Goal: Transaction & Acquisition: Subscribe to service/newsletter

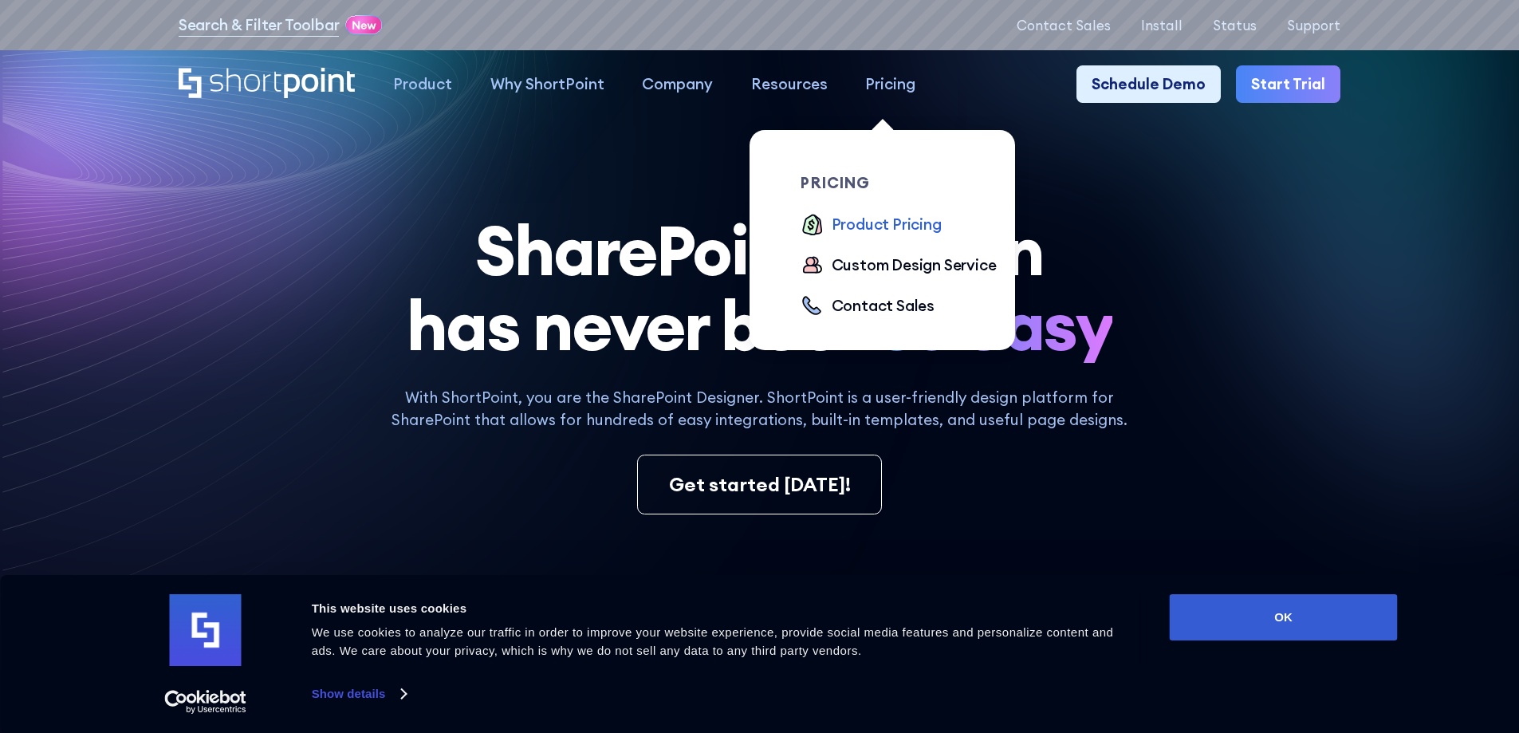
click at [862, 222] on div "Product Pricing" at bounding box center [886, 224] width 110 height 23
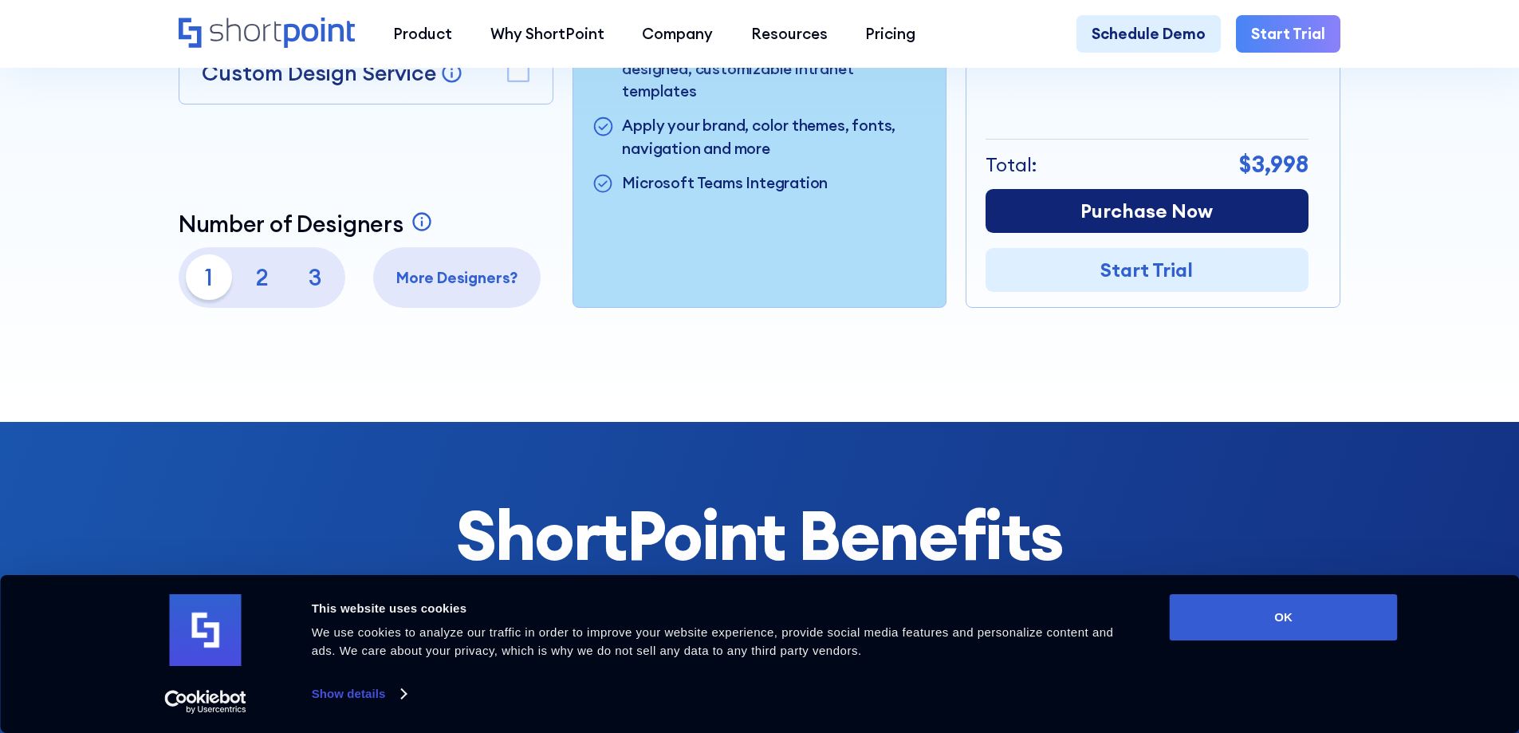
scroll to position [717, 0]
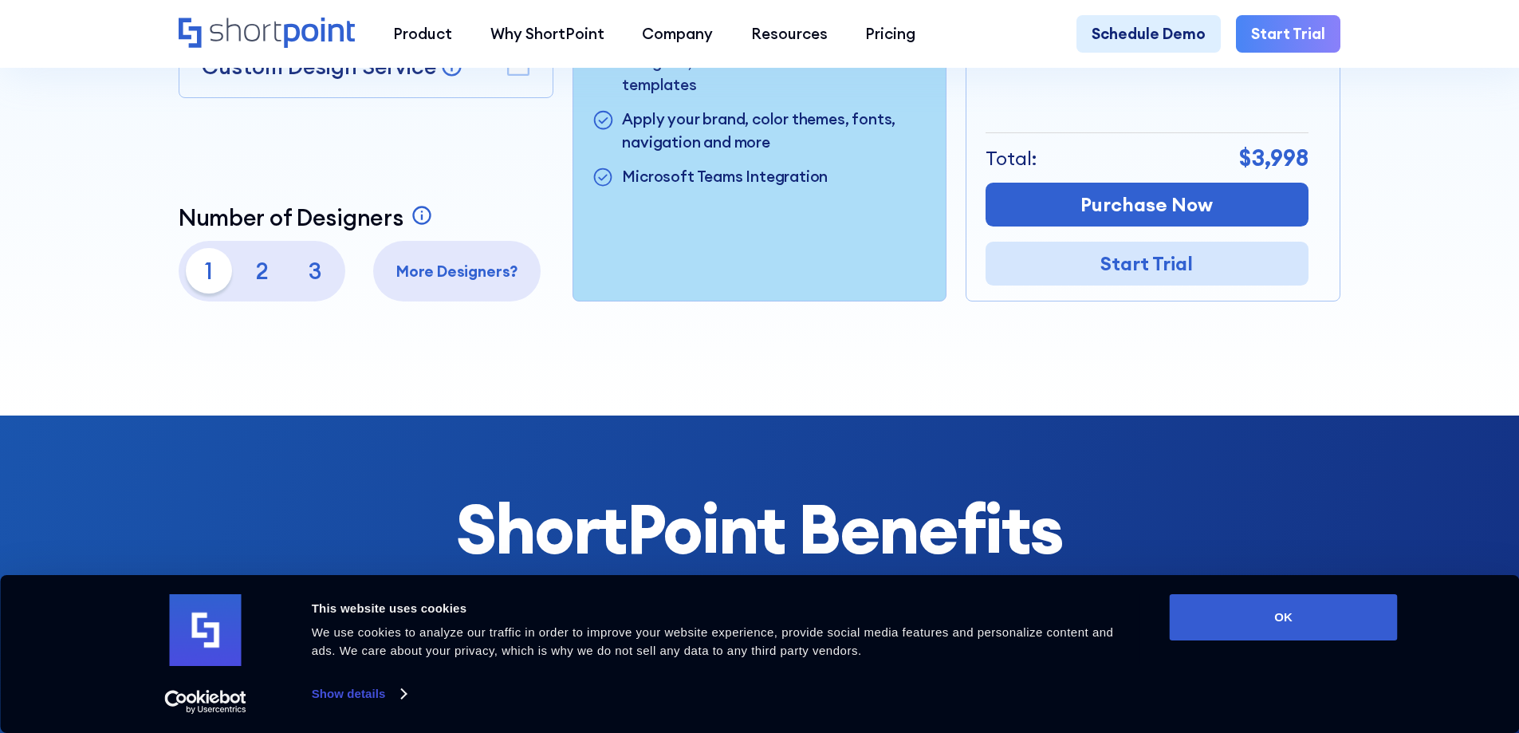
click at [1123, 271] on link "Start Trial" at bounding box center [1146, 264] width 323 height 44
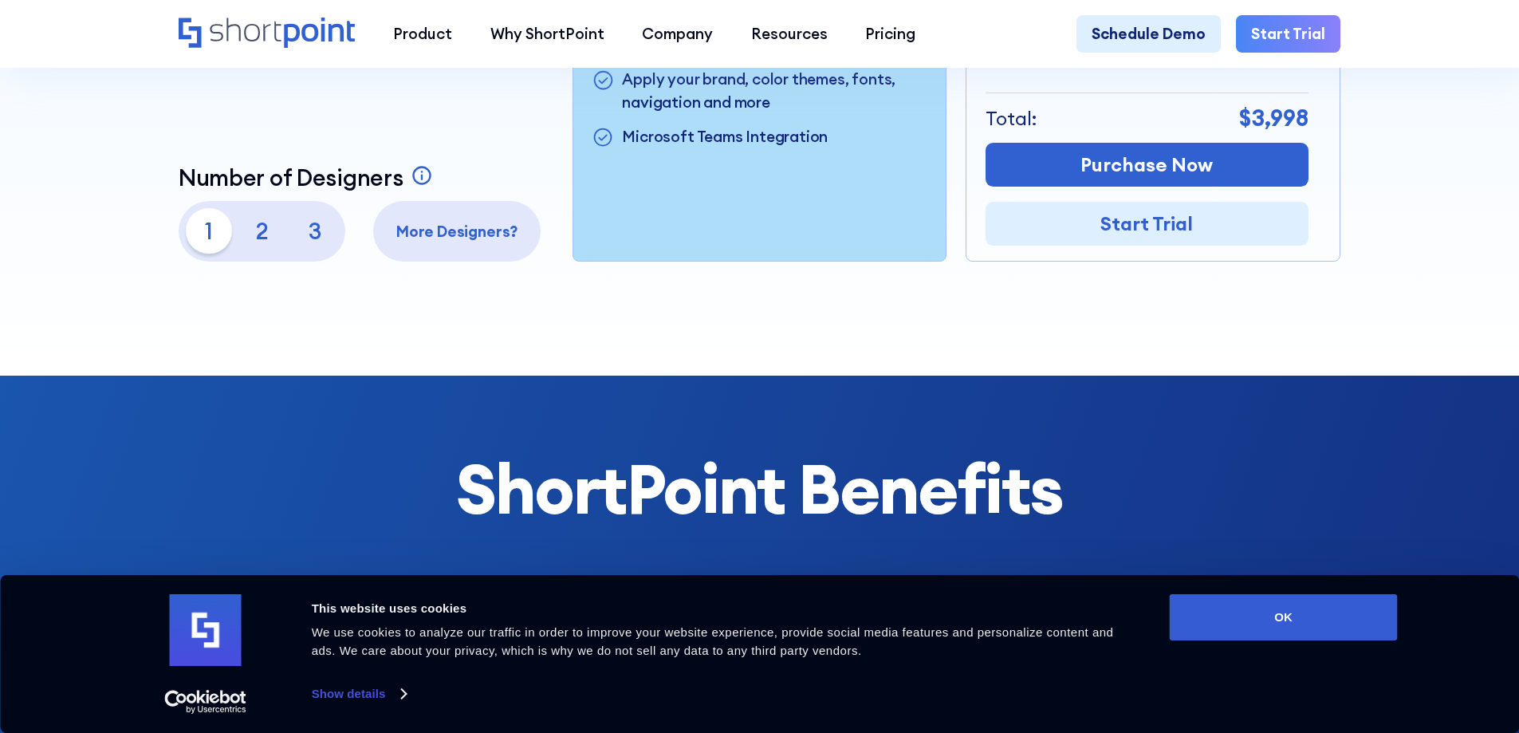
scroll to position [957, 0]
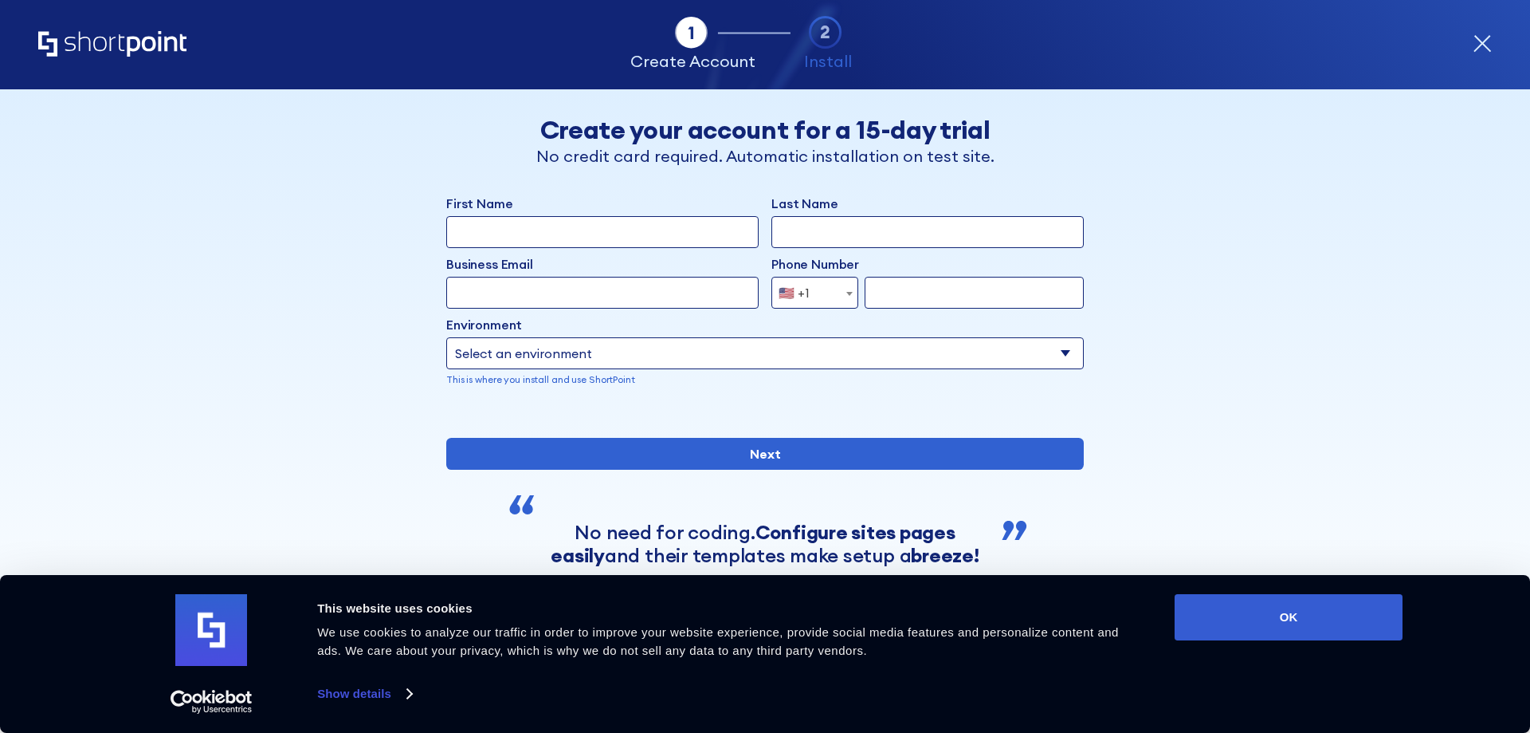
click at [552, 237] on input "First Name" at bounding box center [602, 232] width 312 height 32
type input "shridhar"
click at [797, 229] on input "Last Name" at bounding box center [928, 232] width 312 height 32
type input "channamallu"
type input "shridharc@firstunitedbank.com"
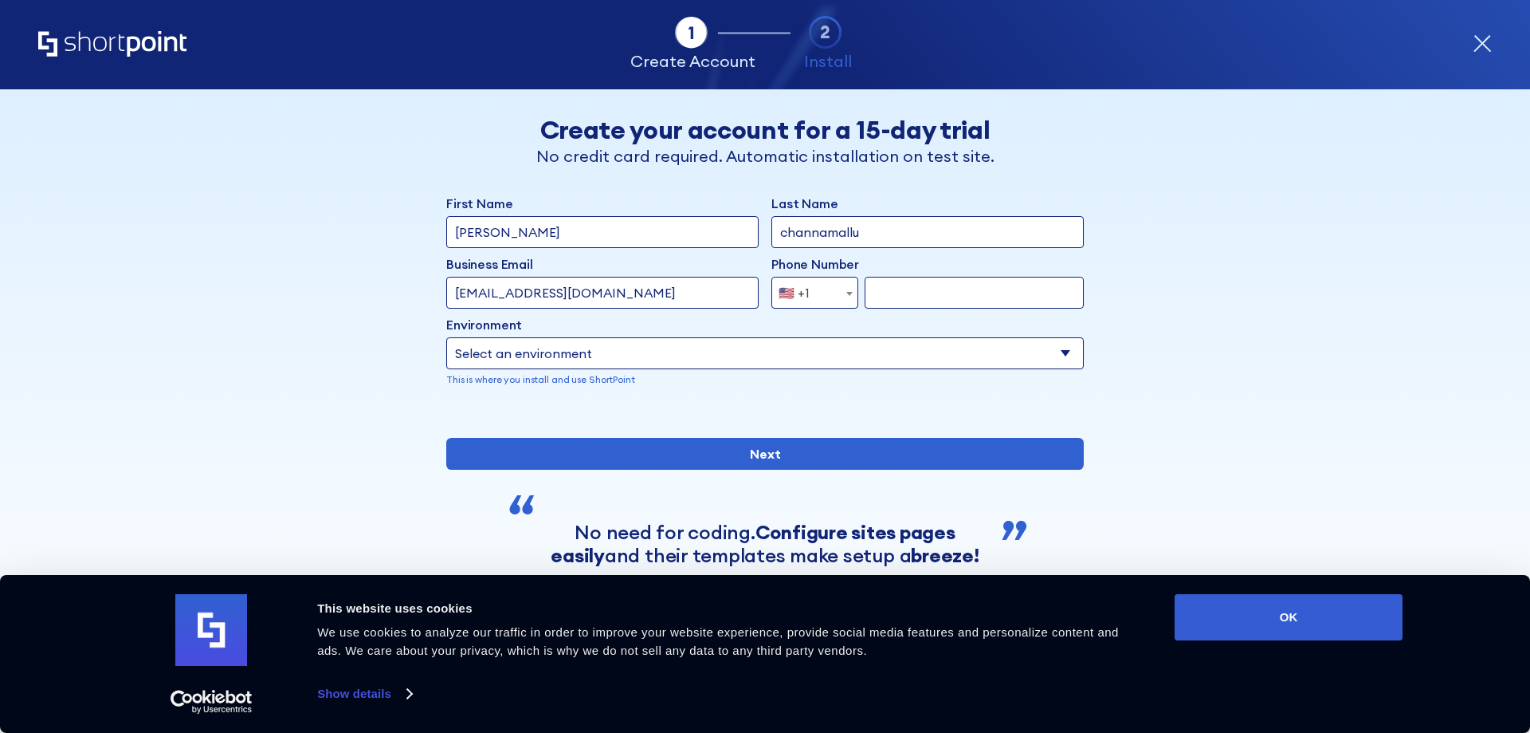
click at [576, 354] on select "Select an environment Microsoft 365 SharePoint Online SharePoint 2019 (On-Premi…" at bounding box center [765, 353] width 638 height 32
select select "SharePoint Online"
click at [446, 337] on select "Select an environment Microsoft 365 SharePoint Online SharePoint 2019 (On-Premi…" at bounding box center [765, 353] width 638 height 32
click at [586, 356] on select "Select an environment Microsoft 365 SharePoint Online SharePoint 2019 (On-Premi…" at bounding box center [765, 353] width 638 height 32
click at [587, 356] on select "Select an environment Microsoft 365 SharePoint Online SharePoint 2019 (On-Premi…" at bounding box center [765, 353] width 638 height 32
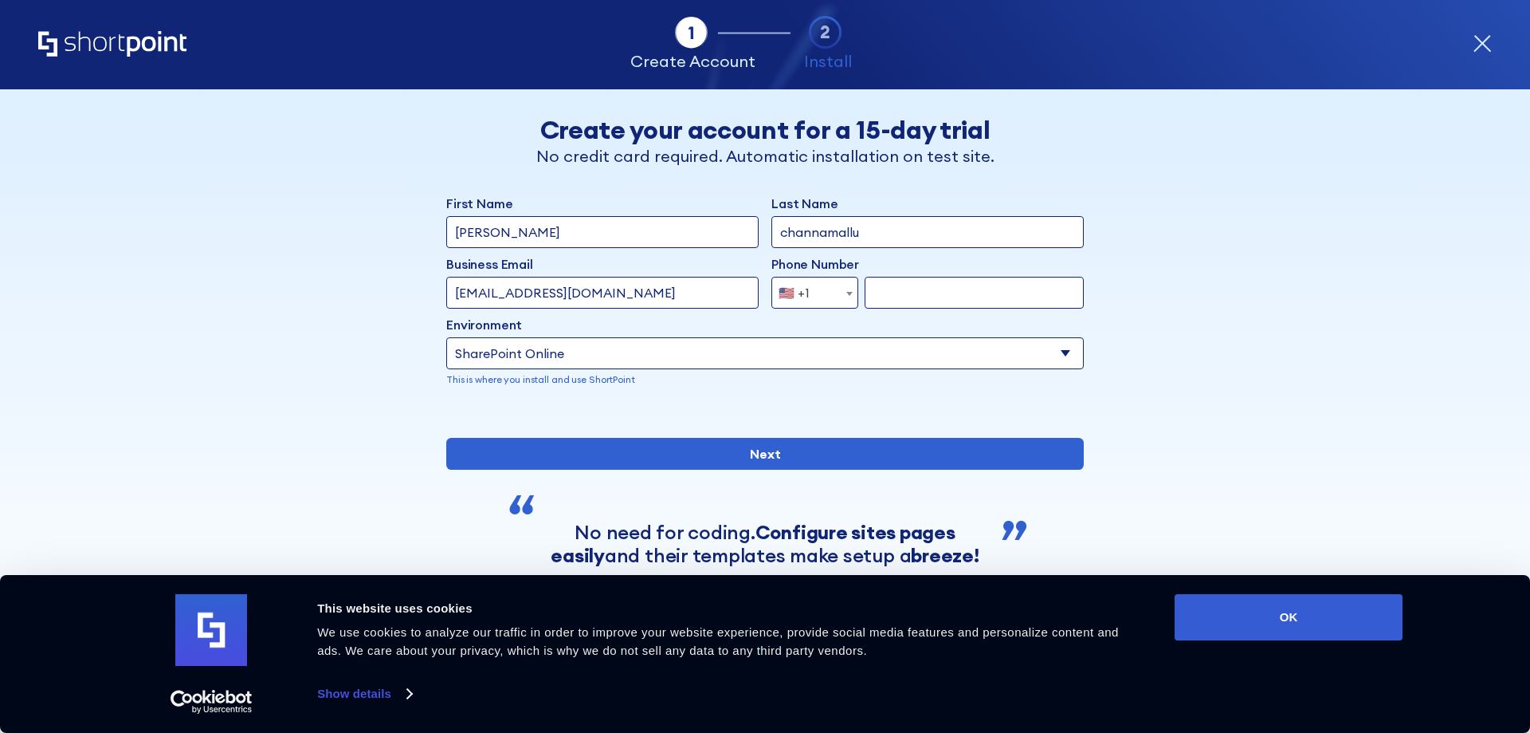
click at [938, 293] on input "form" at bounding box center [974, 293] width 219 height 32
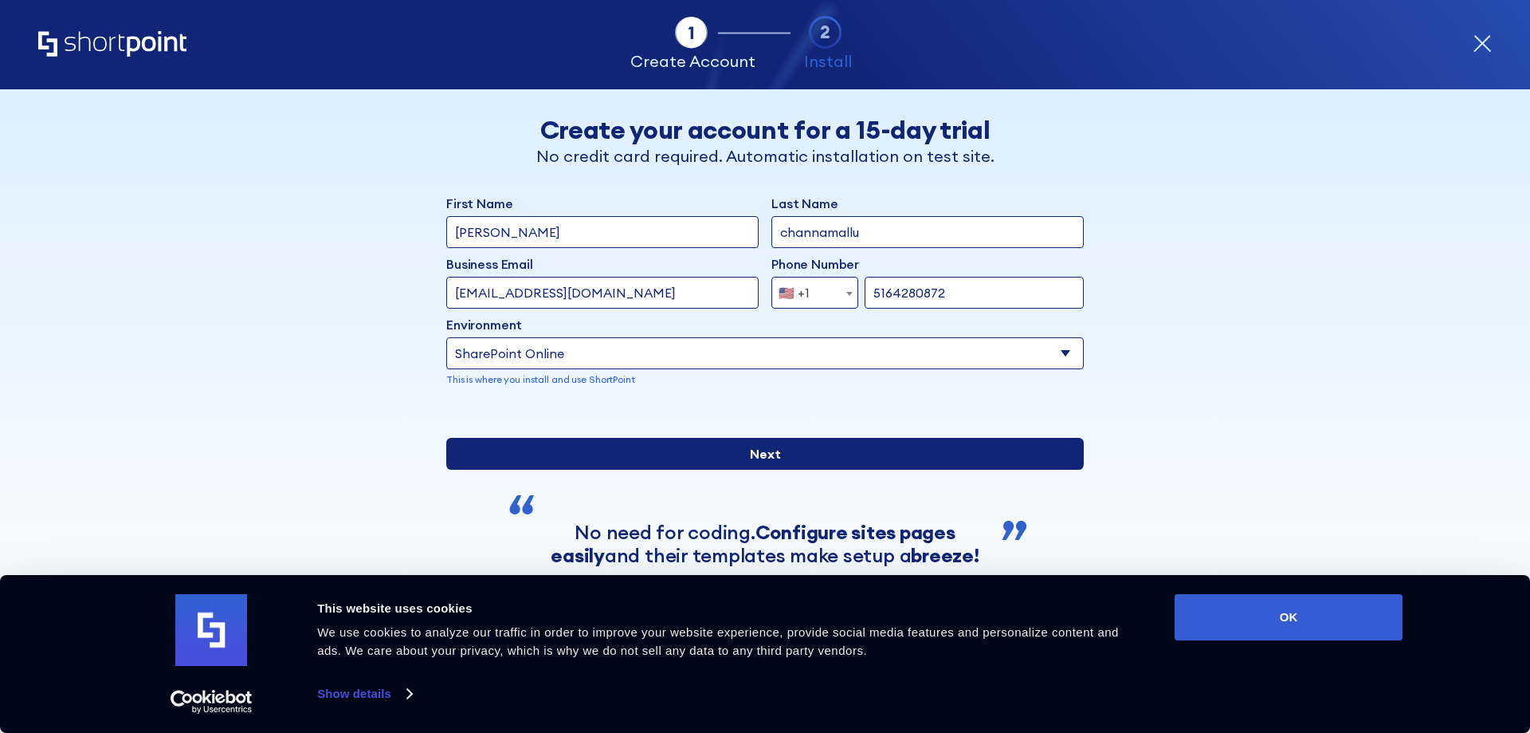
type input "5164280872"
click at [680, 470] on input "Next" at bounding box center [765, 454] width 638 height 32
